Goal: Task Accomplishment & Management: Use online tool/utility

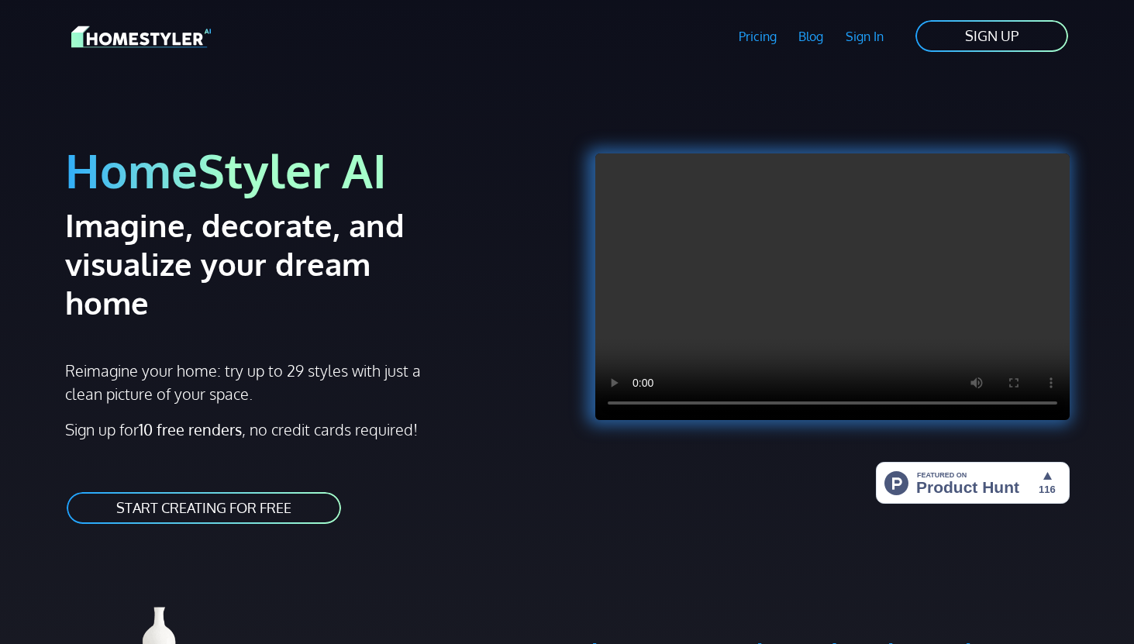
click at [289, 491] on link "START CREATING FOR FREE" at bounding box center [204, 508] width 278 height 35
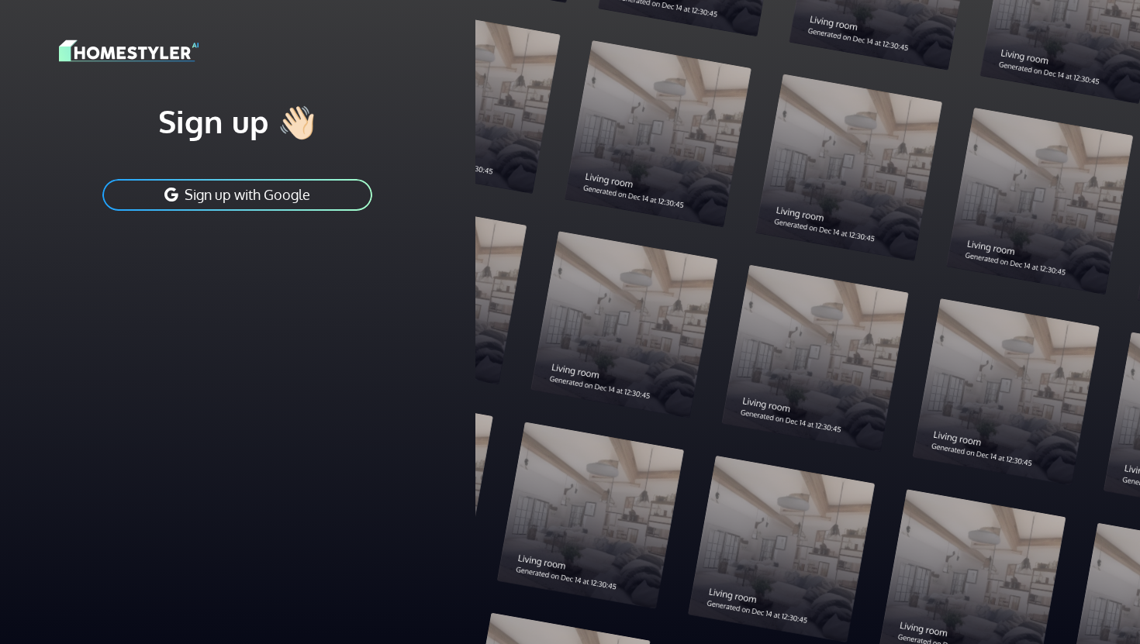
click at [295, 191] on button "Sign up with Google" at bounding box center [237, 195] width 273 height 35
